Goal: Task Accomplishment & Management: Complete application form

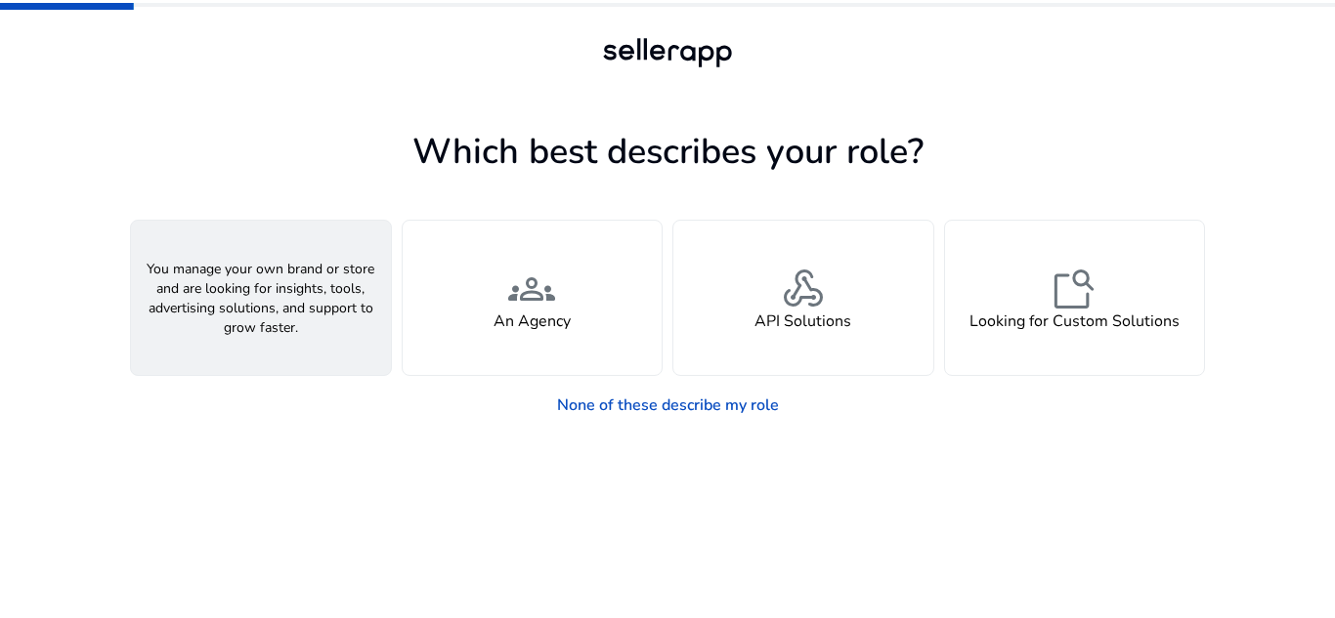
click at [319, 317] on div "person A Seller" at bounding box center [261, 298] width 260 height 154
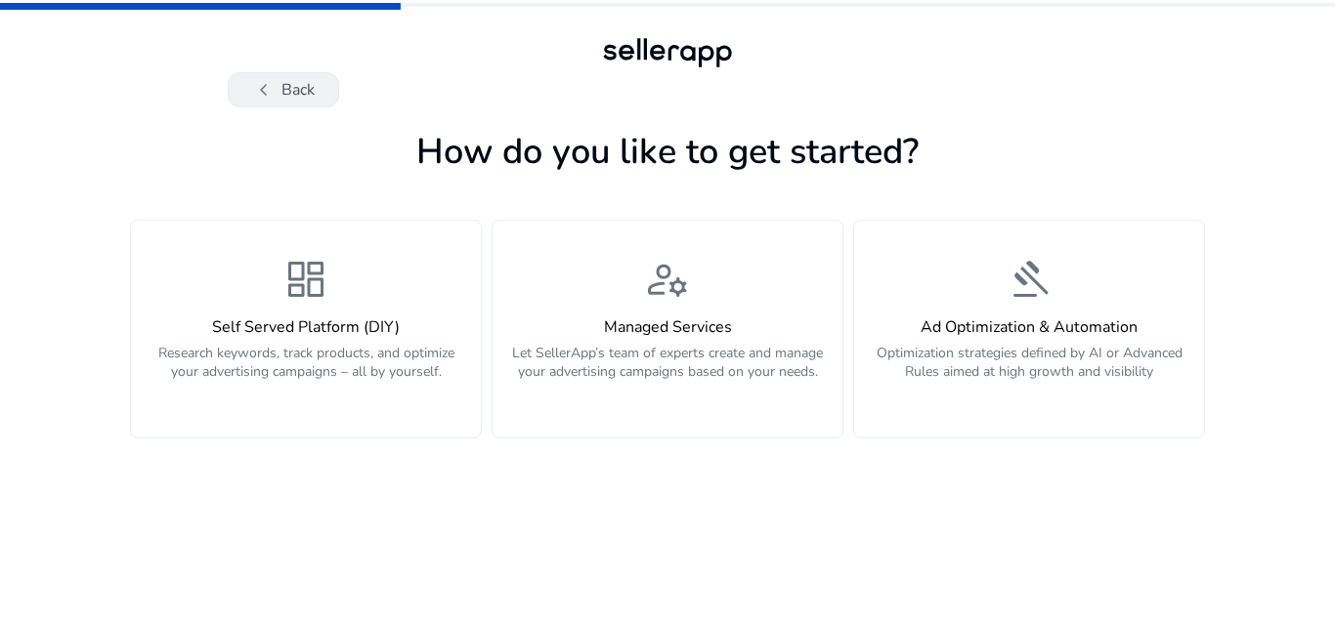
click at [281, 81] on button "chevron_left Back" at bounding box center [283, 89] width 111 height 35
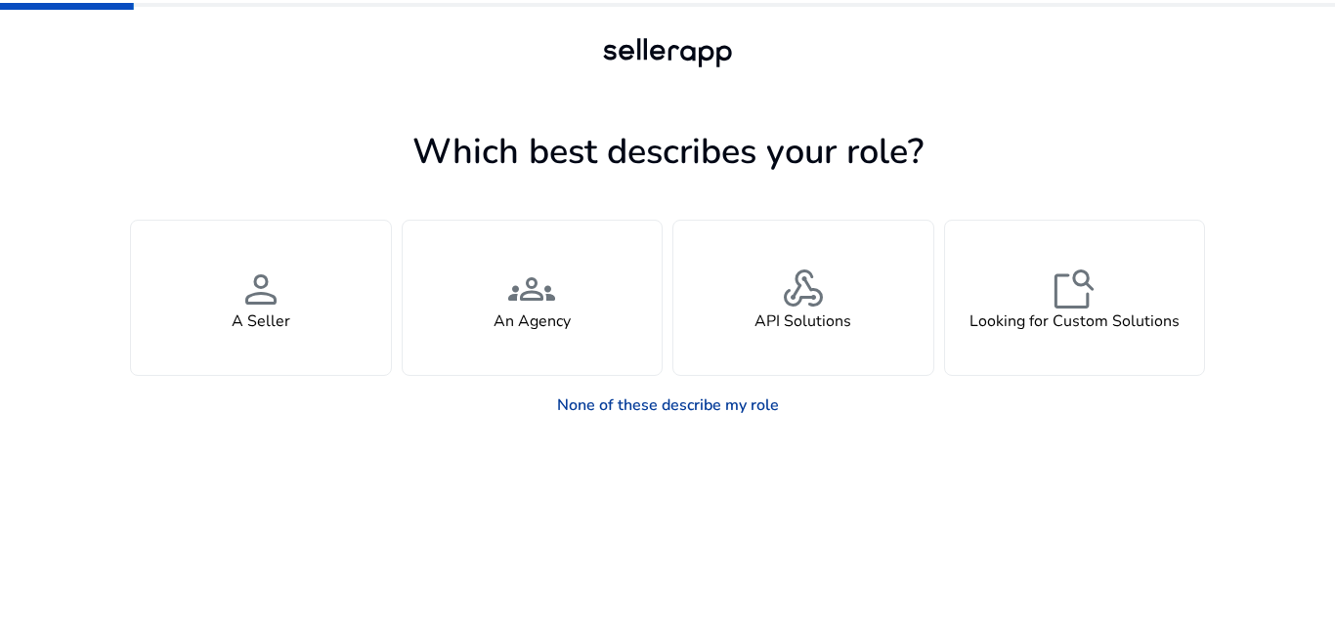
click at [621, 407] on link "None of these describe my role" at bounding box center [667, 405] width 253 height 39
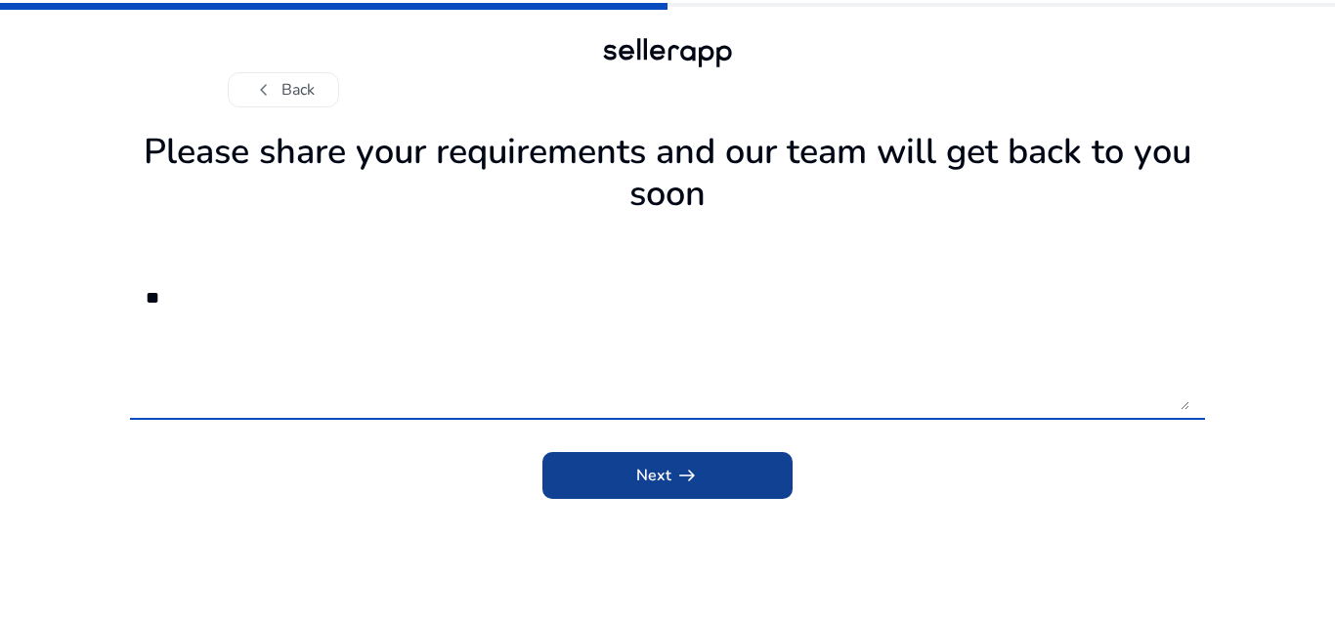
type textarea "**"
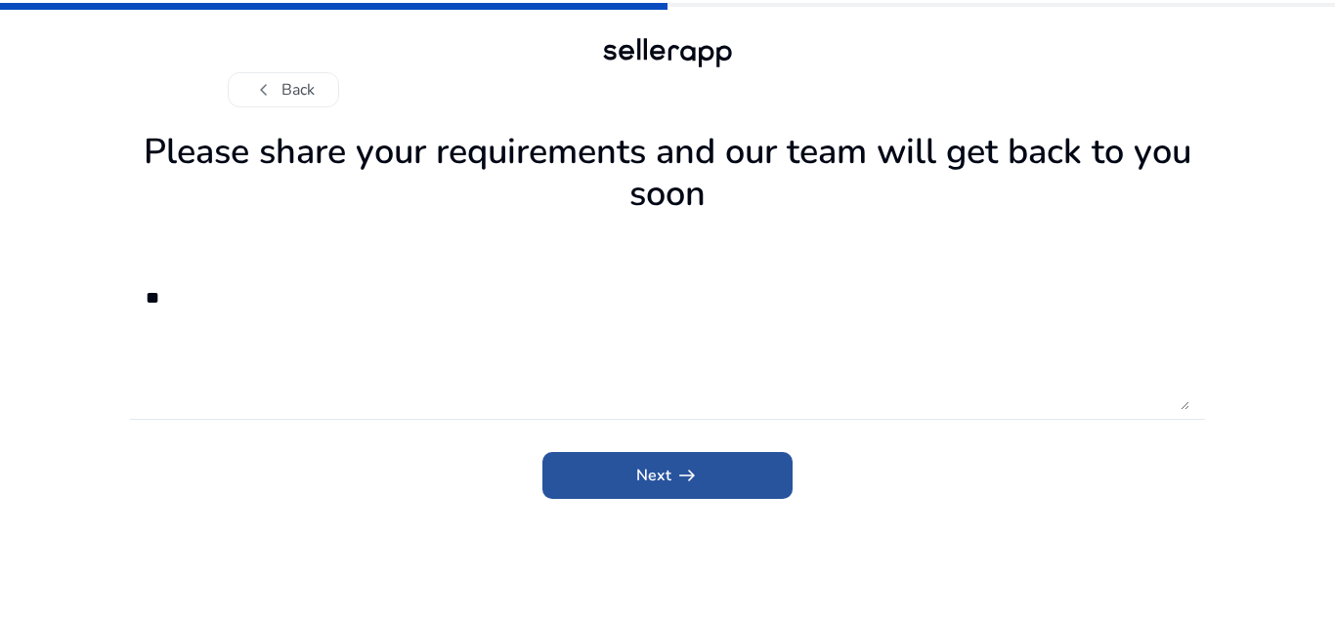
click at [583, 461] on span "submit" at bounding box center [667, 475] width 250 height 47
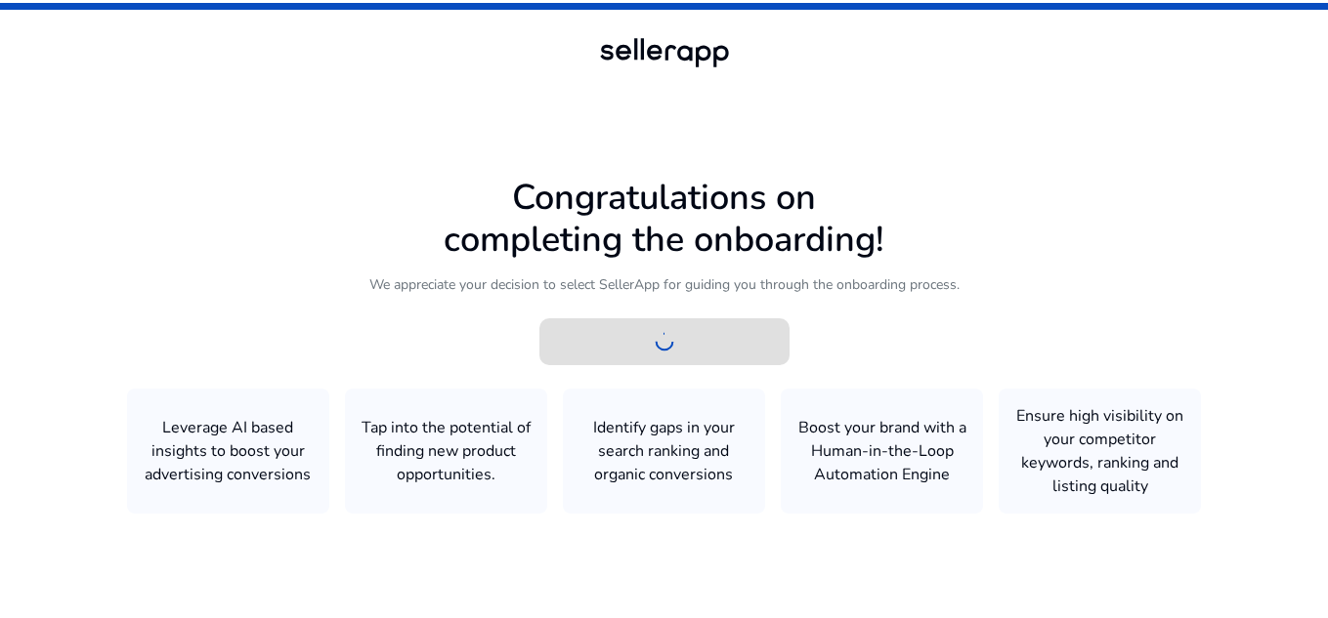
scroll to position [1, 0]
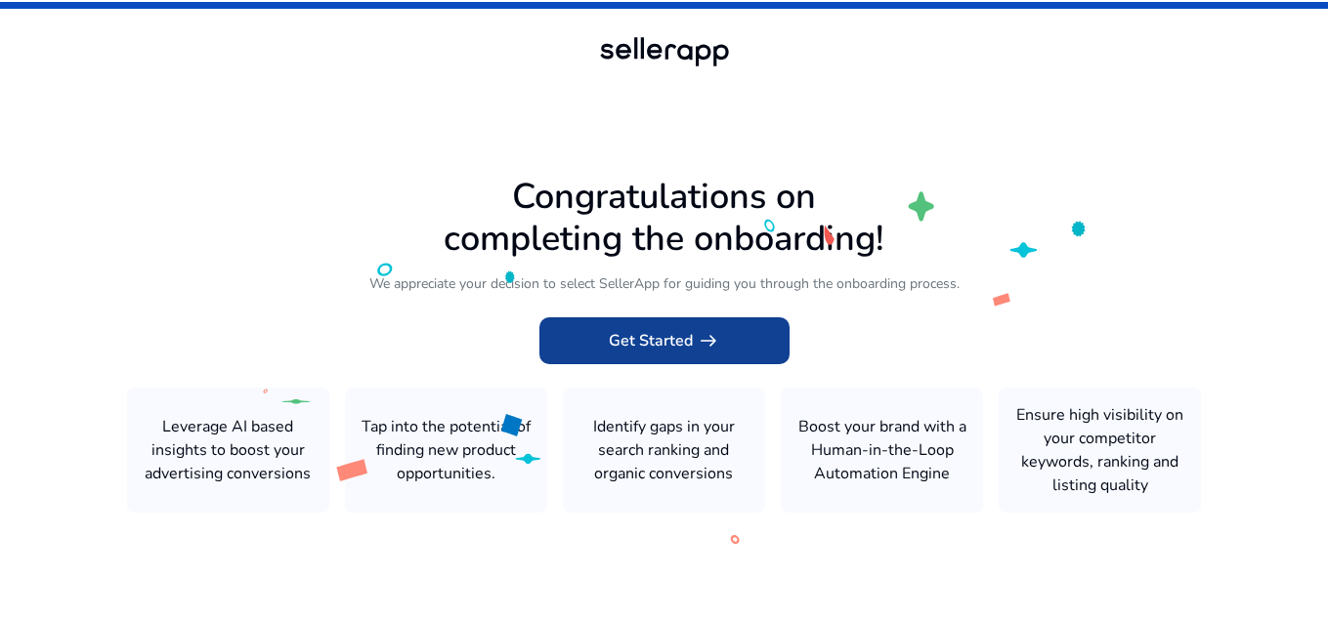
click at [639, 340] on span "Get Started arrow_right_alt" at bounding box center [664, 340] width 111 height 23
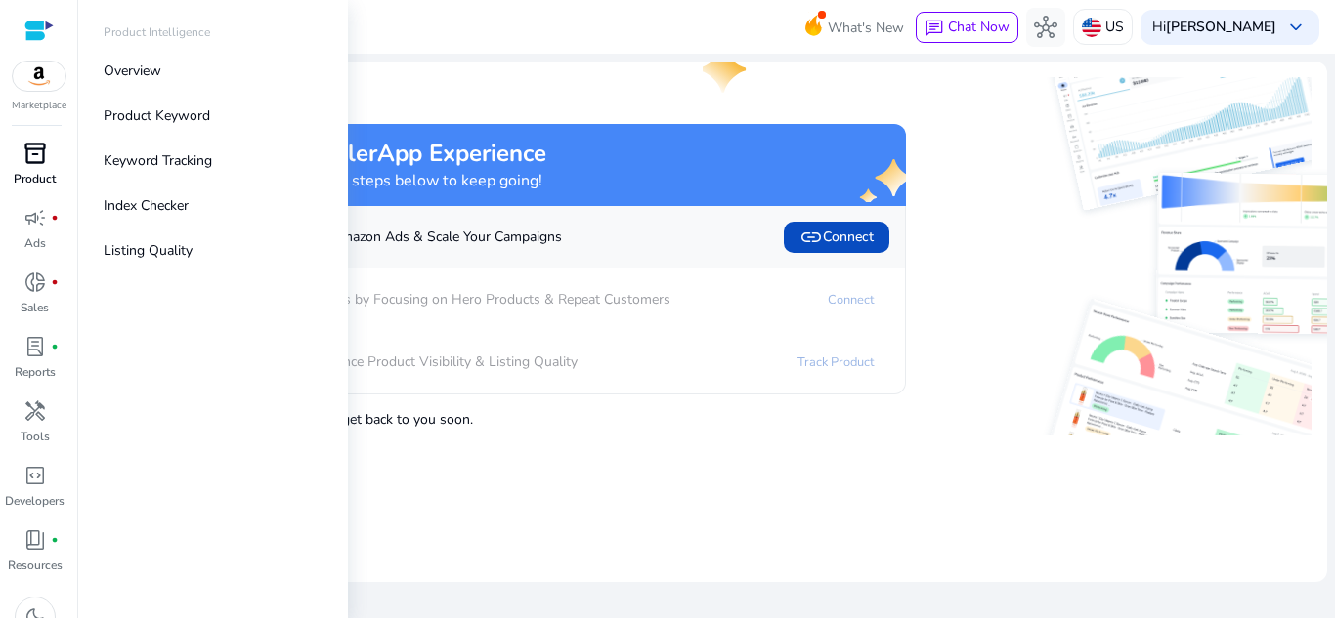
click at [26, 177] on p "Product" at bounding box center [35, 179] width 42 height 18
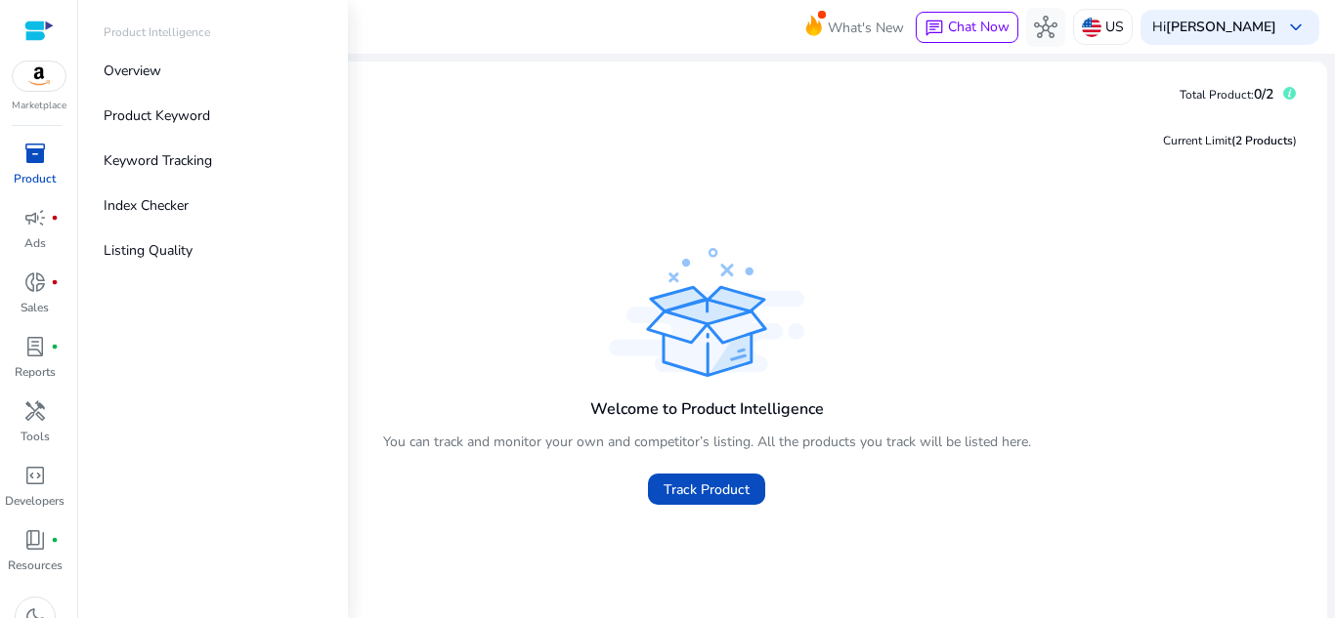
click at [36, 165] on span "inventory_2" at bounding box center [34, 153] width 23 height 23
click at [141, 73] on p "Overview" at bounding box center [133, 71] width 58 height 21
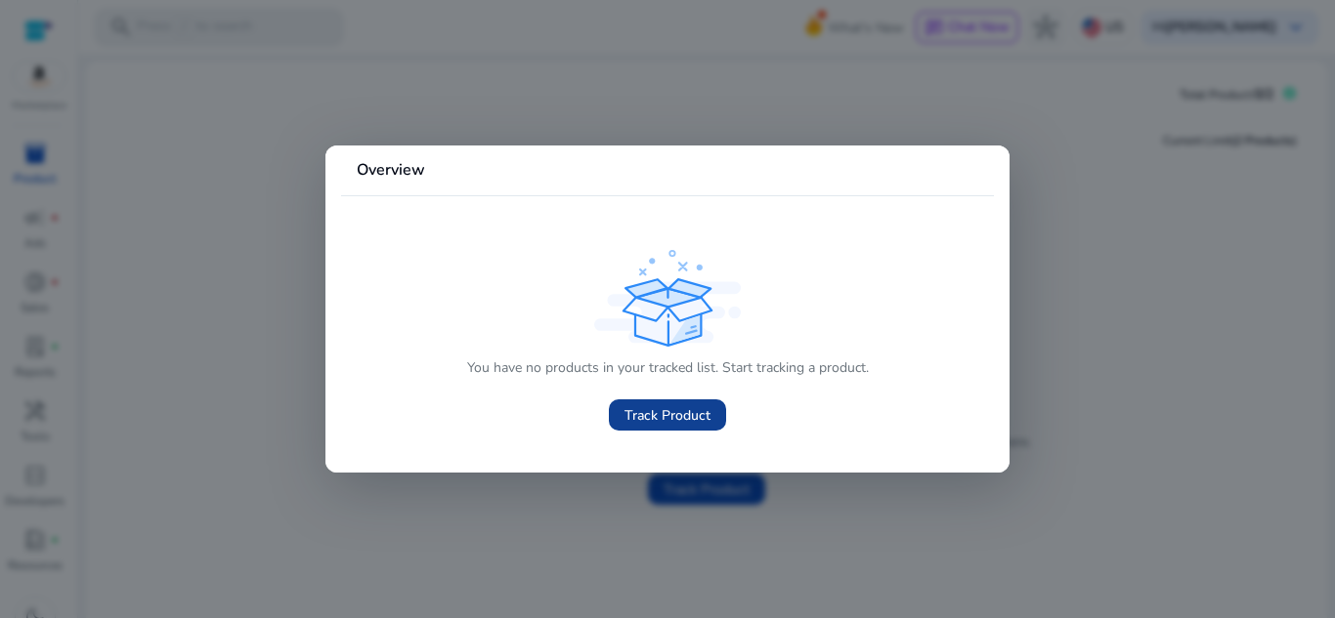
click at [635, 416] on span "Track Product" at bounding box center [667, 415] width 86 height 21
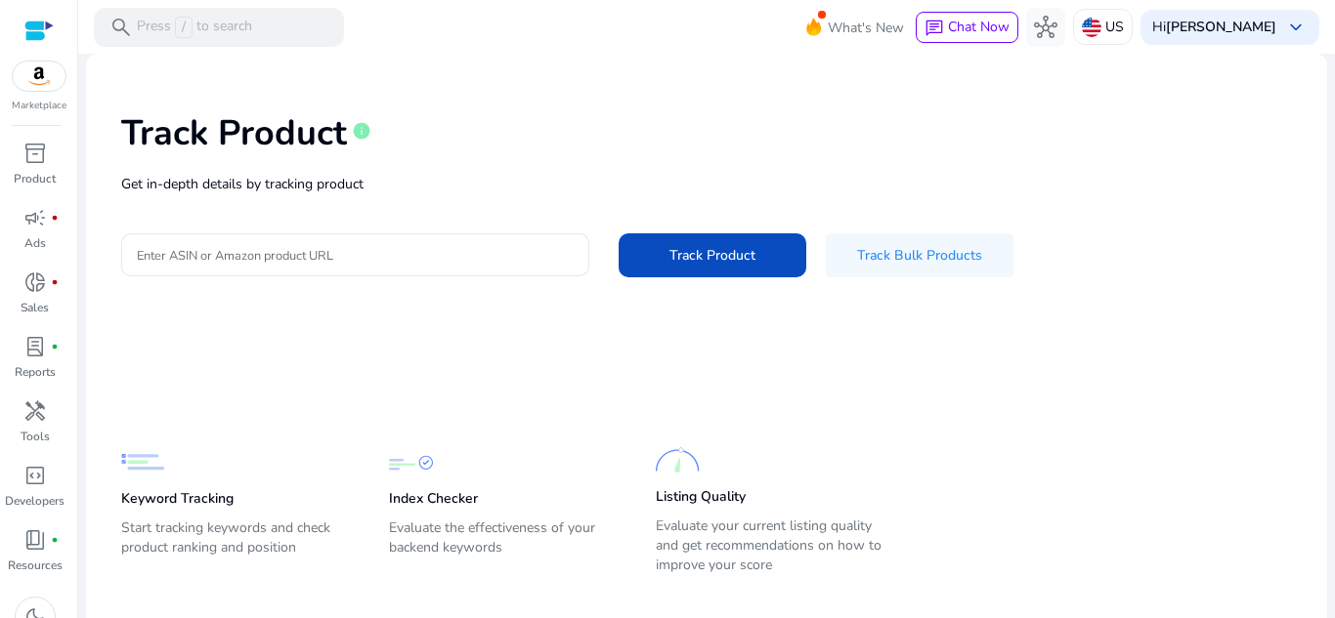
scroll to position [88, 0]
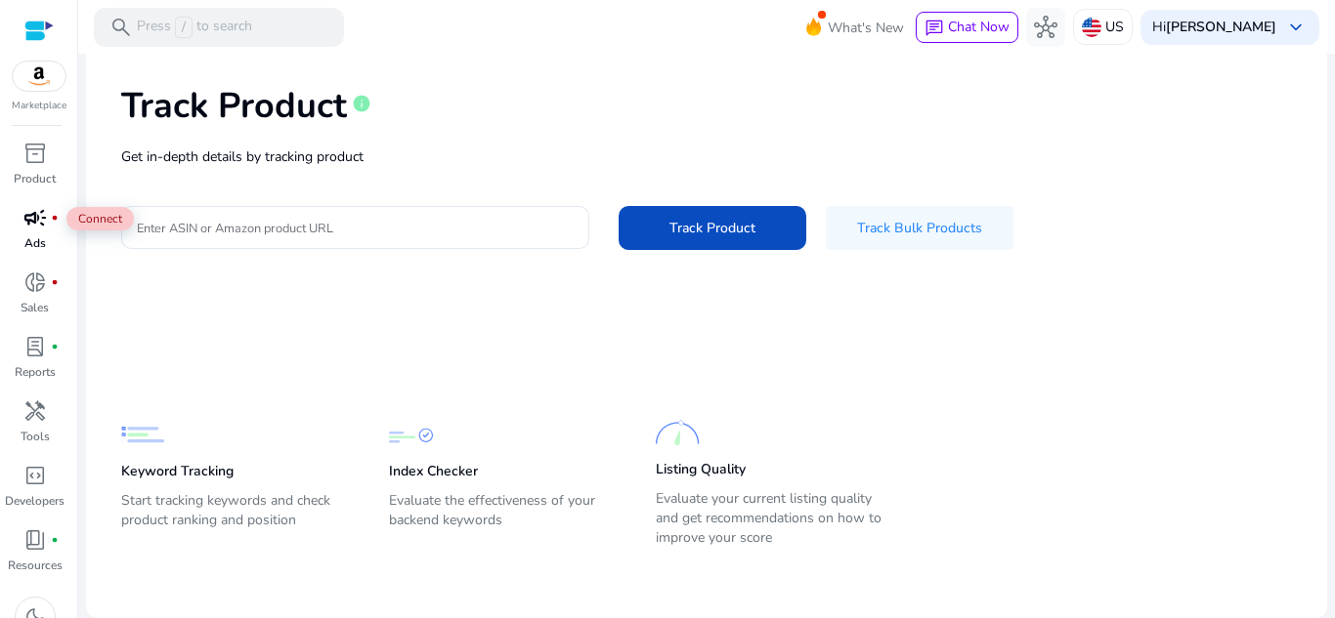
click at [37, 223] on span "campaign" at bounding box center [34, 217] width 23 height 23
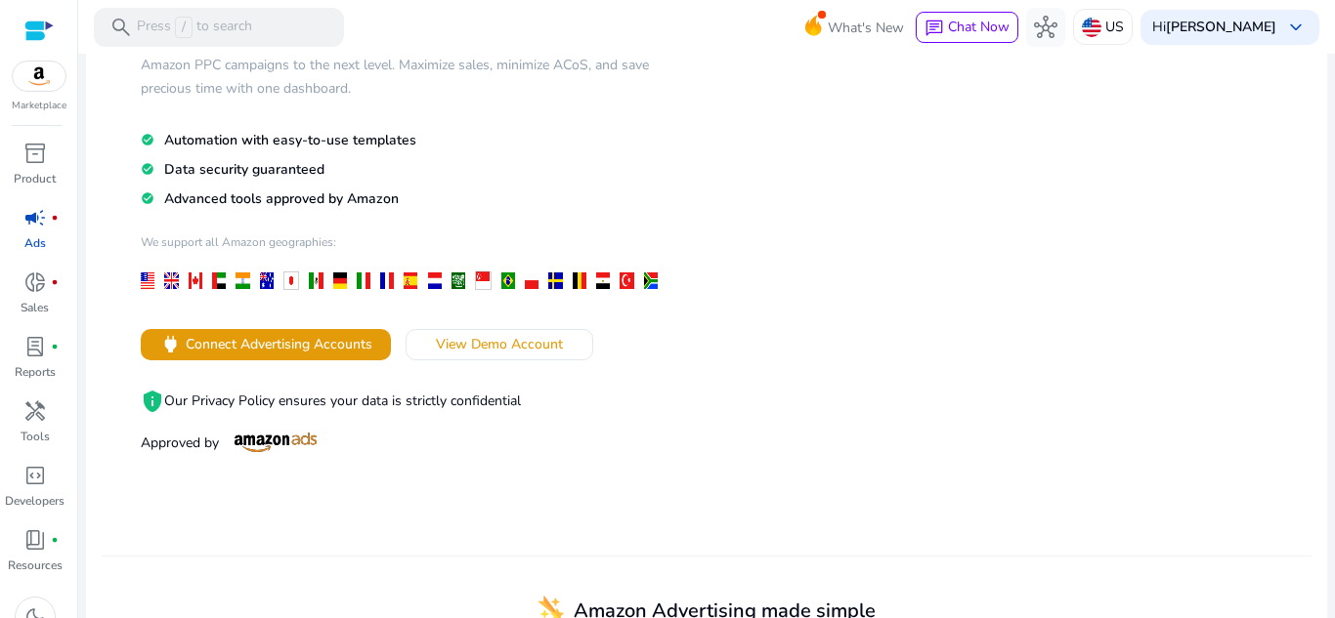
scroll to position [195, 0]
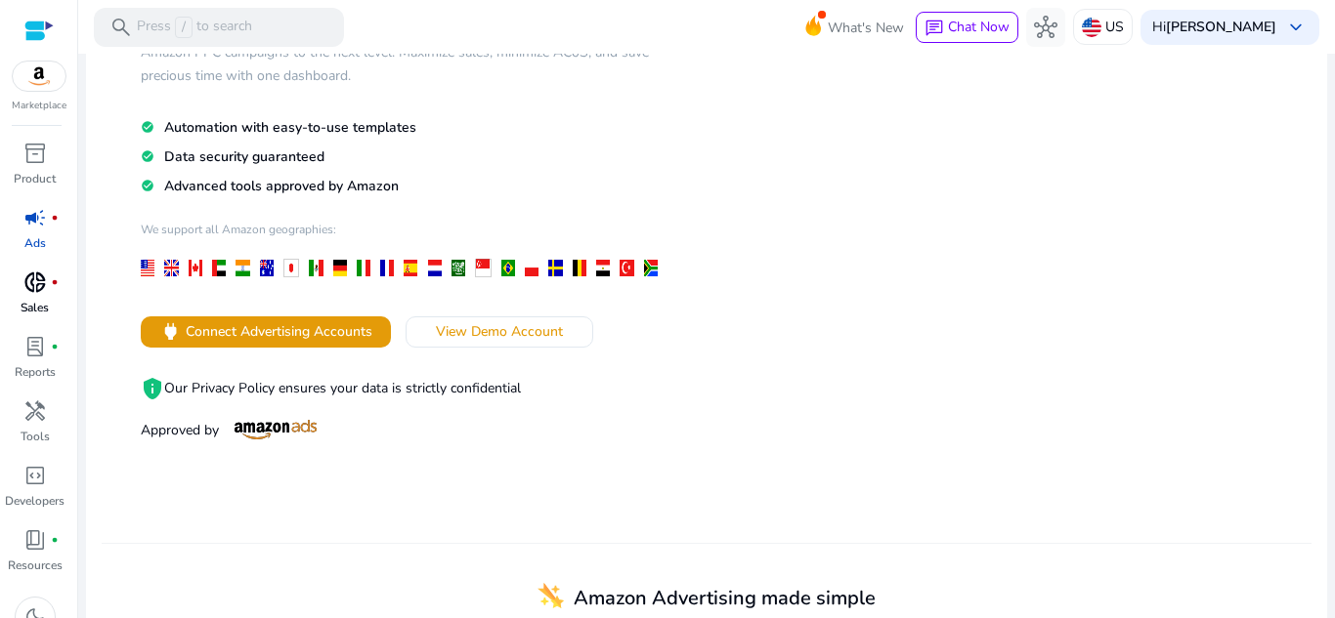
click at [48, 300] on p "Sales" at bounding box center [35, 308] width 28 height 18
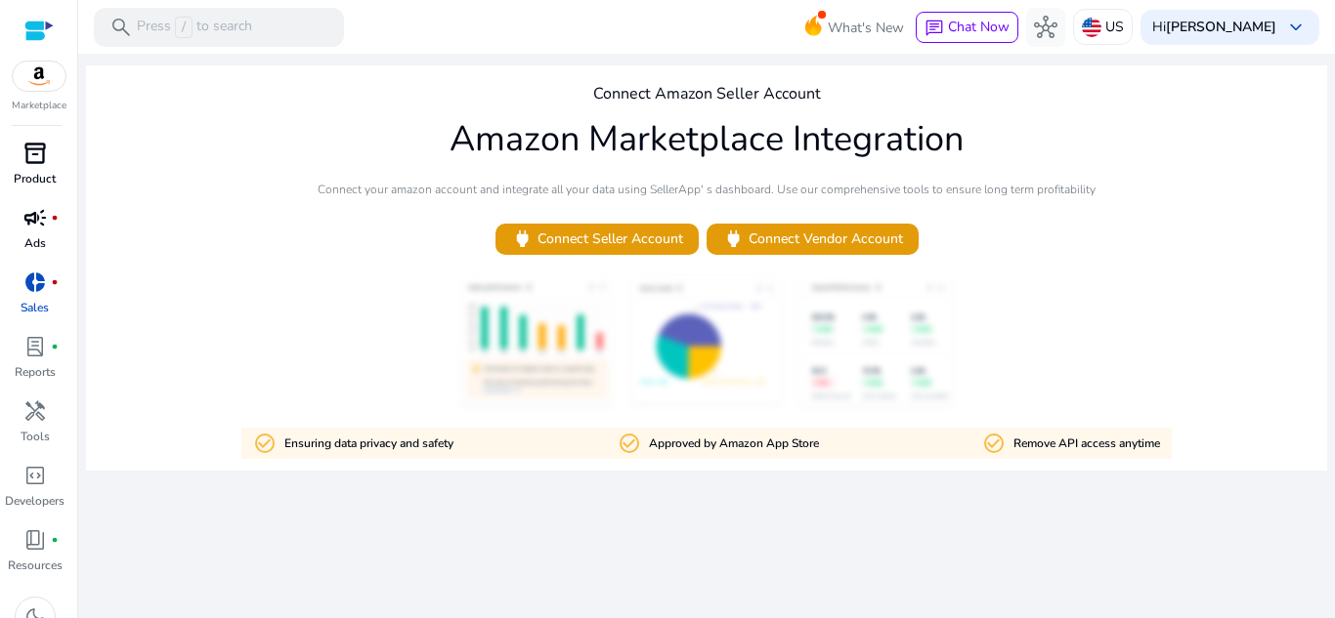
click at [39, 165] on span "inventory_2" at bounding box center [34, 153] width 23 height 23
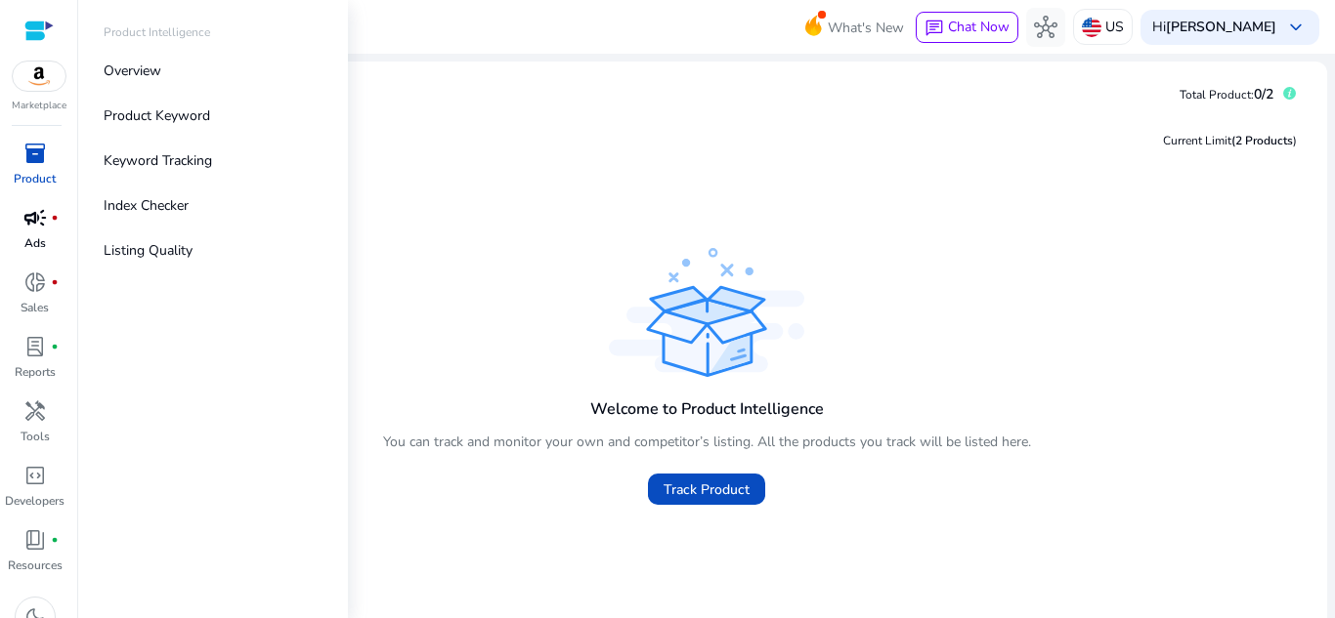
click at [50, 106] on p "Marketplace" at bounding box center [39, 106] width 55 height 15
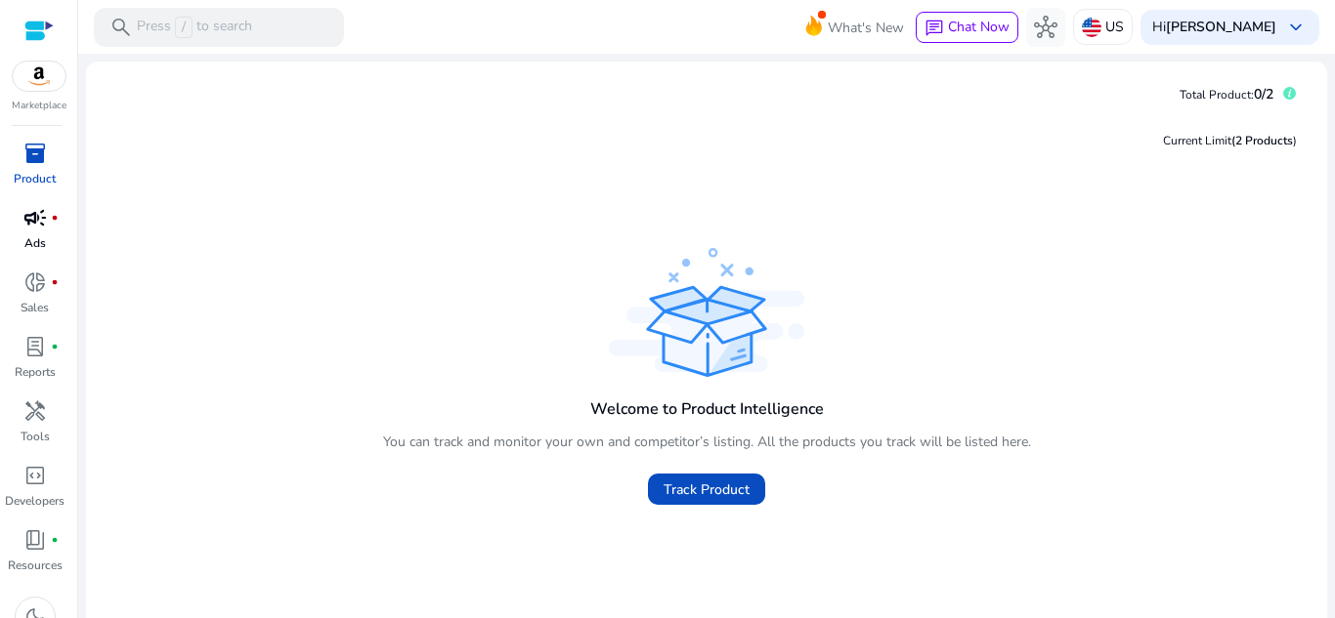
click at [42, 85] on img at bounding box center [39, 76] width 53 height 29
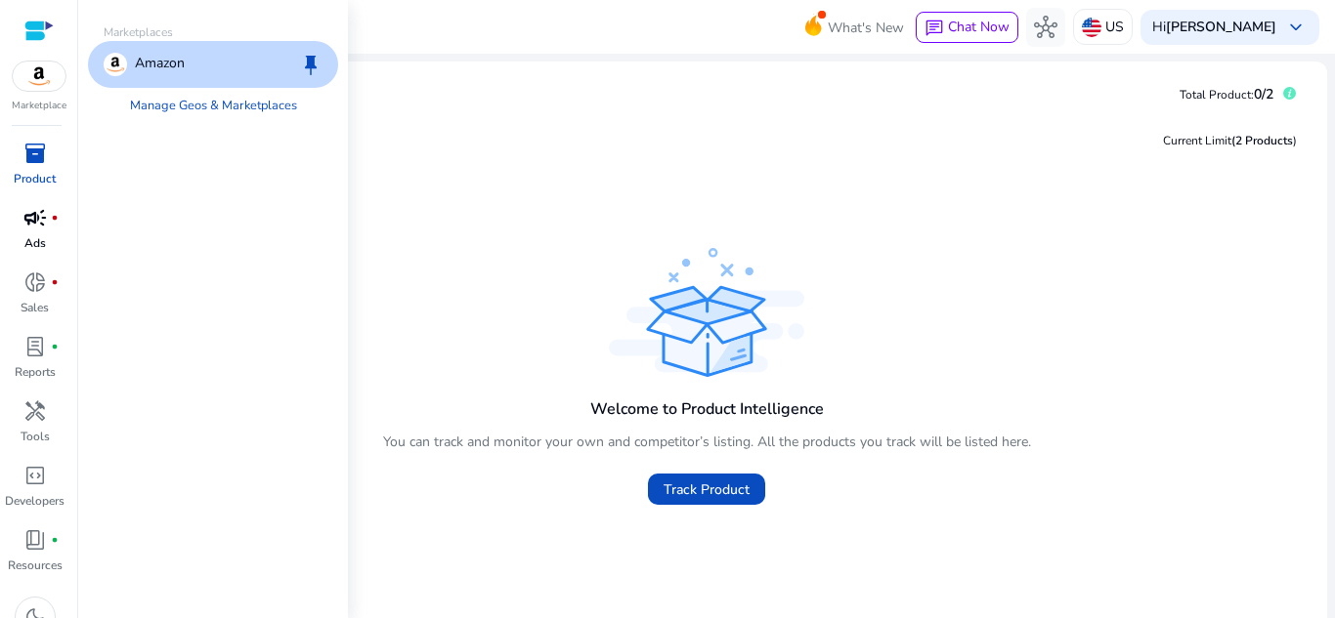
click at [47, 158] on div "inventory_2" at bounding box center [35, 153] width 55 height 31
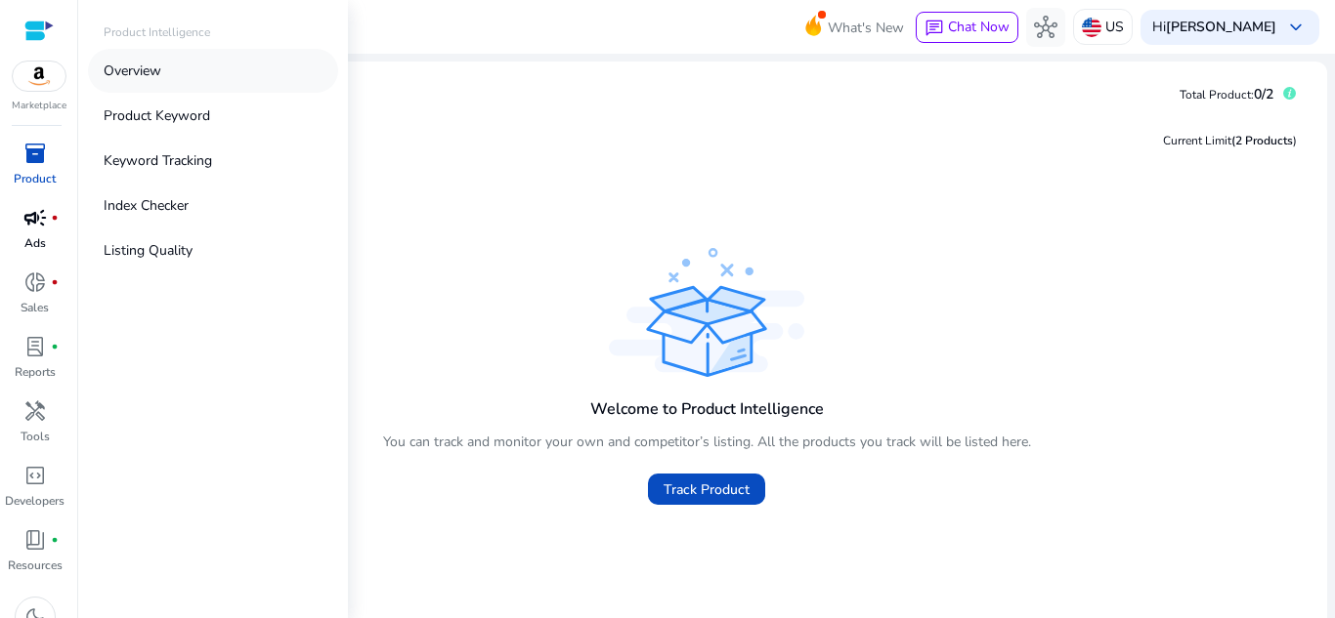
click at [150, 83] on link "Overview" at bounding box center [213, 71] width 250 height 44
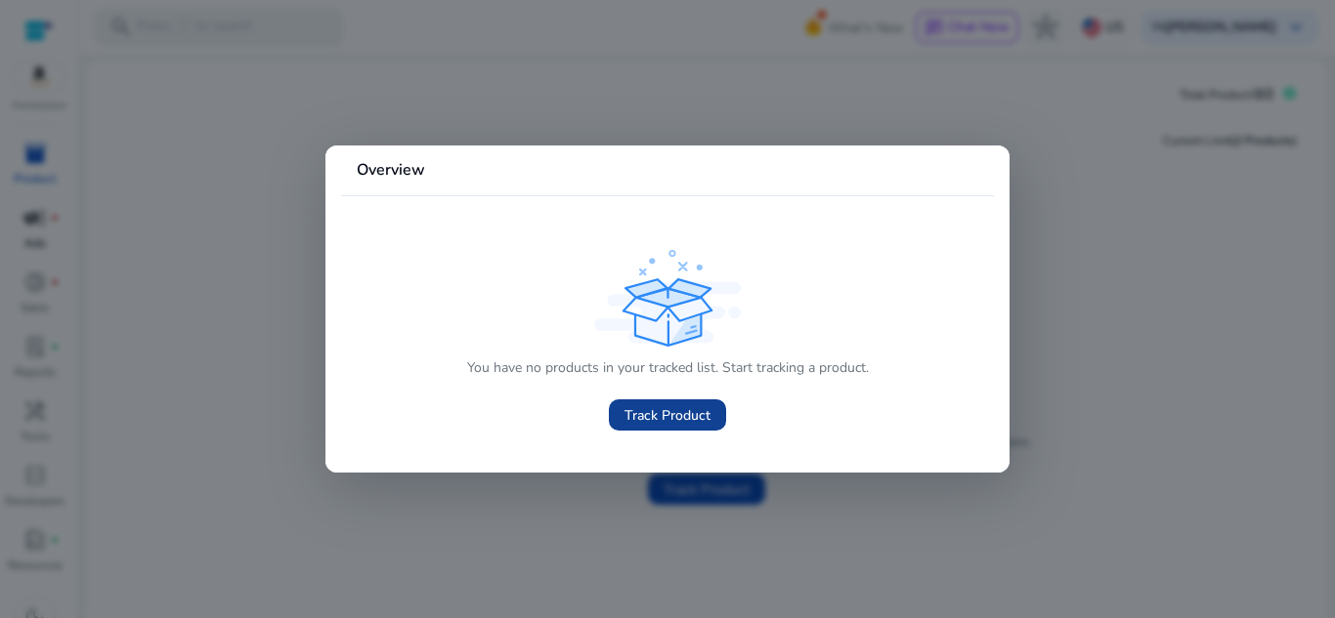
click at [667, 415] on span "Track Product" at bounding box center [667, 415] width 86 height 21
